Goal: Check status: Check status

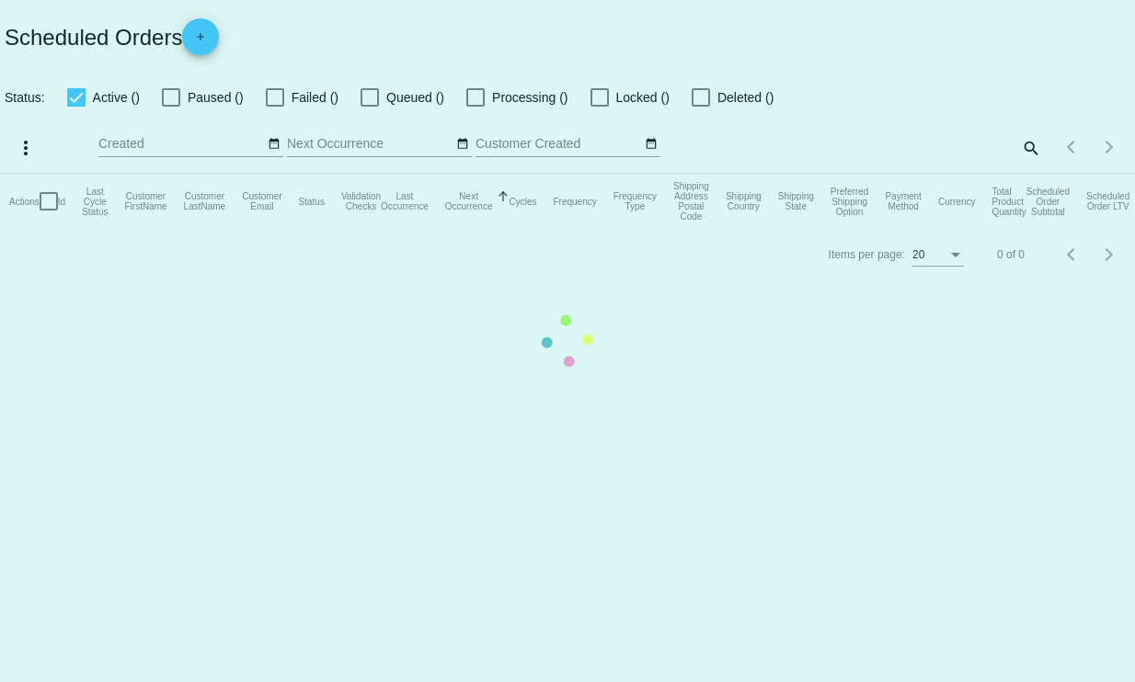
click at [1024, 174] on mat-table "Actions Id Last Cycle Status Customer FirstName Customer LastName Customer Emai…" at bounding box center [567, 201] width 1135 height 55
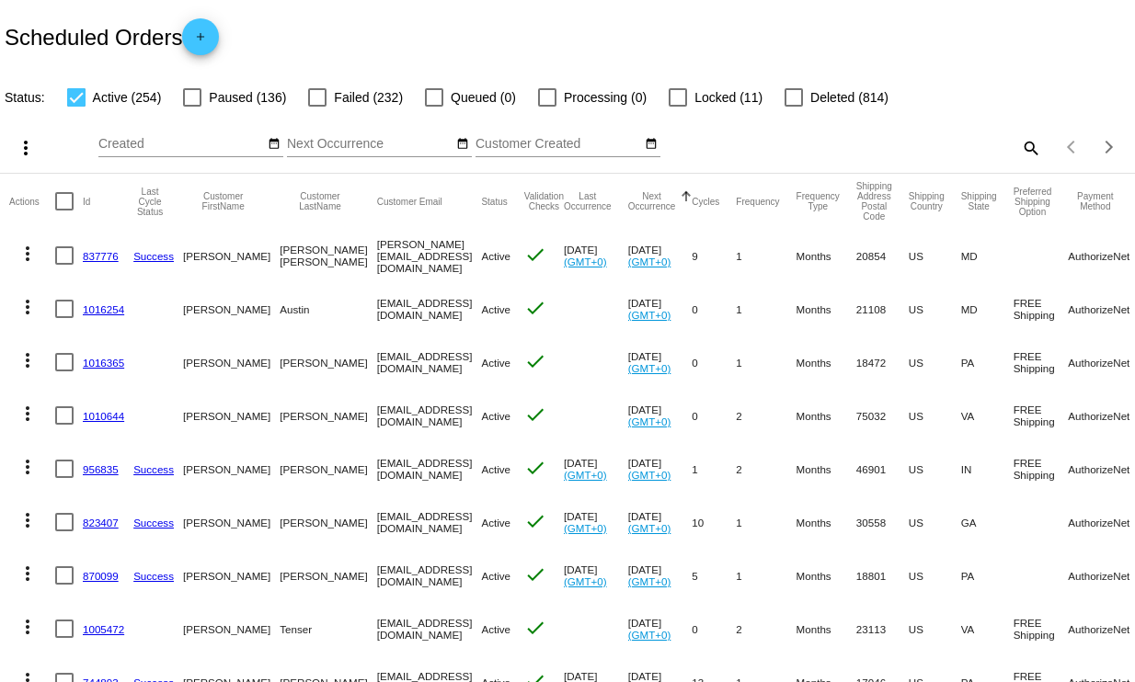
click at [1019, 141] on mat-icon "search" at bounding box center [1030, 147] width 22 height 29
click at [821, 145] on input "Search" at bounding box center [899, 144] width 282 height 15
type input "[PERSON_NAME]"
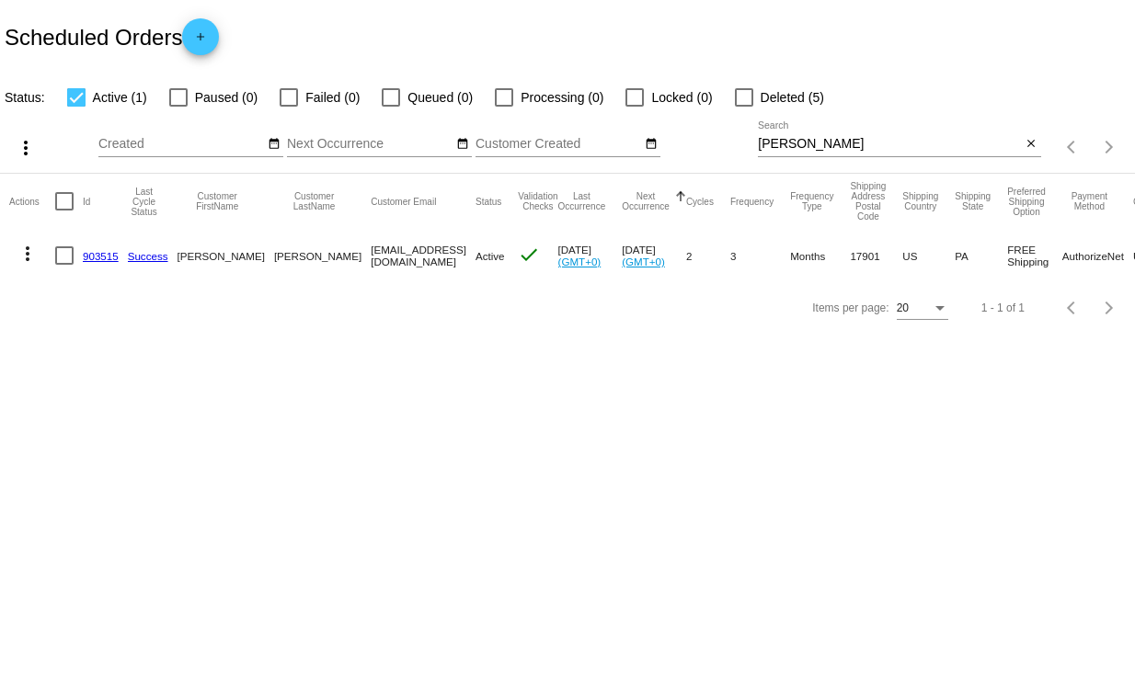
click at [110, 258] on link "903515" at bounding box center [101, 256] width 36 height 12
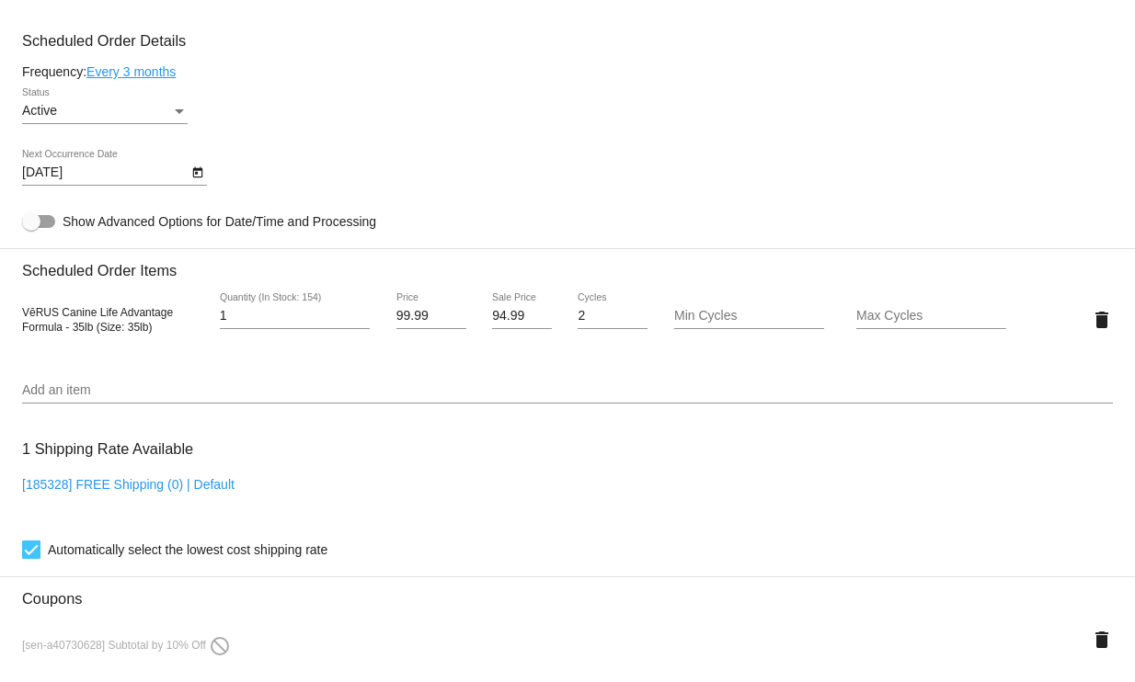
scroll to position [344, 0]
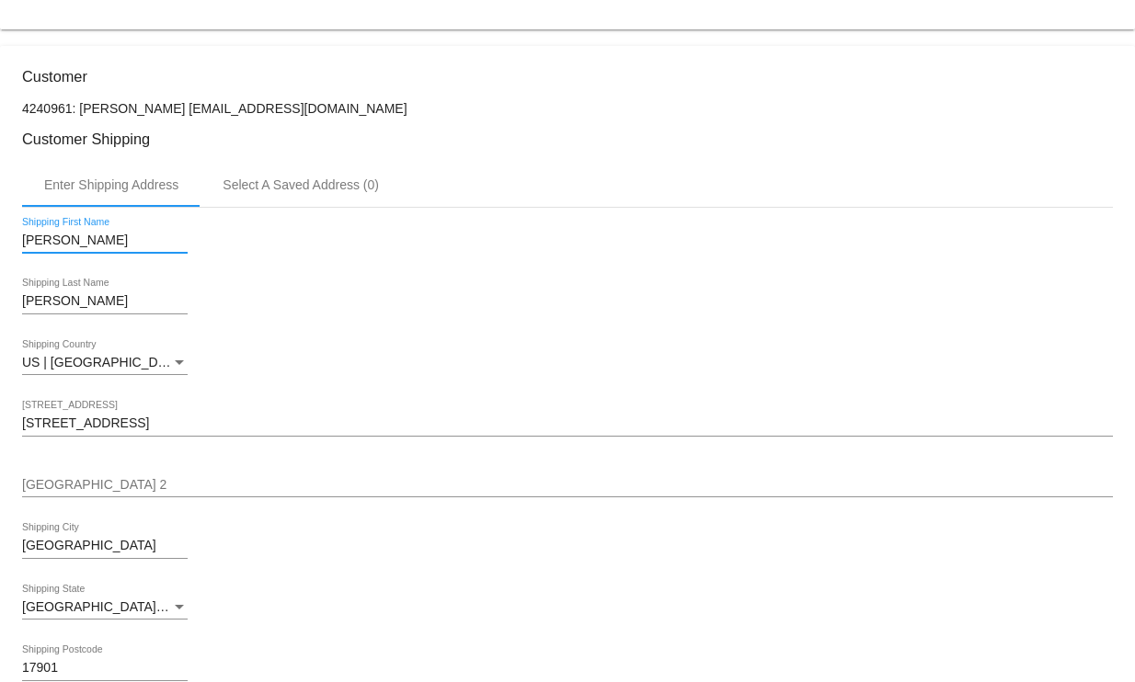
drag, startPoint x: 74, startPoint y: 239, endPoint x: -23, endPoint y: 231, distance: 97.8
click at [0, 231] on html "arrow_back Scheduled Order #903515 Active more_vert Last Processing Cycle ID: 9…" at bounding box center [567, 341] width 1135 height 682
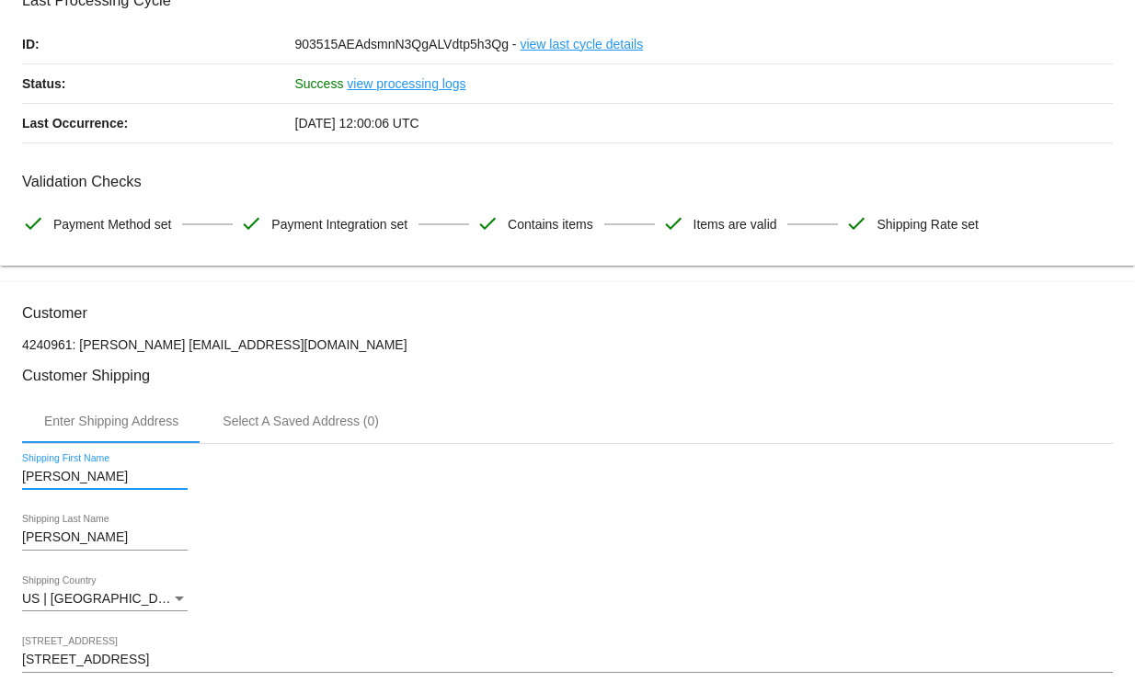
scroll to position [0, 0]
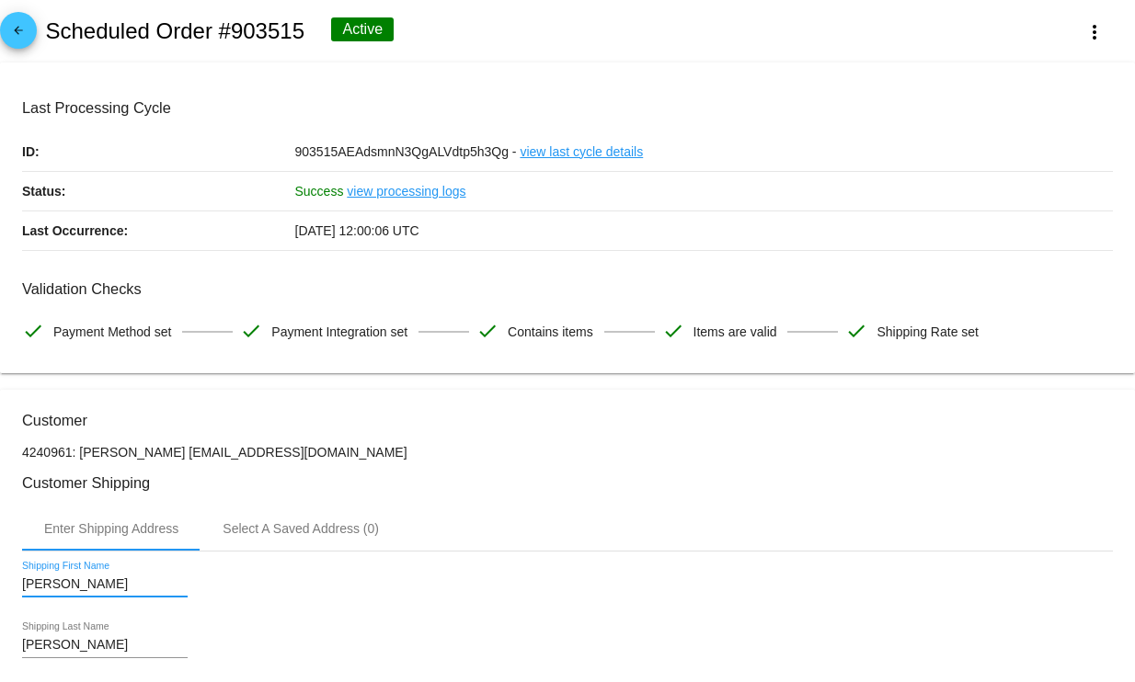
click at [22, 34] on mat-icon "arrow_back" at bounding box center [18, 35] width 22 height 22
